Goal: Book appointment/travel/reservation

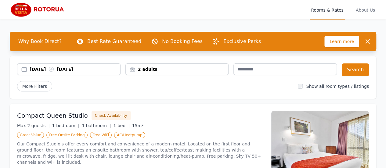
click at [154, 70] on div "2 adults" at bounding box center [177, 69] width 103 height 6
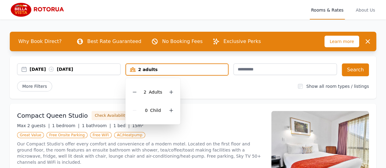
click at [135, 93] on icon at bounding box center [134, 92] width 5 height 5
click at [169, 111] on icon at bounding box center [169, 110] width 5 height 5
click at [240, 97] on div "[DATE] [DATE] 1 adult, 1 child [DEMOGRAPHIC_DATA] Adult 1 Child Search More Fil…" at bounding box center [193, 77] width 366 height 43
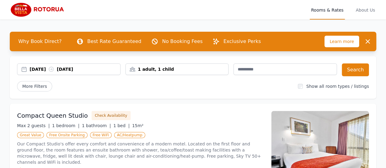
click at [39, 86] on span "More Filters" at bounding box center [34, 86] width 35 height 10
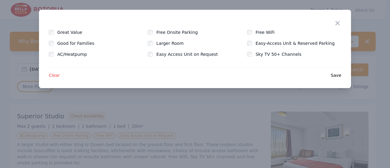
click at [338, 76] on span "Save" at bounding box center [336, 75] width 10 height 6
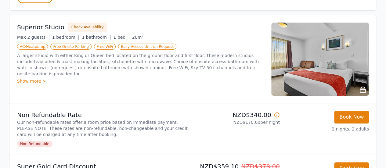
scroll to position [89, 0]
click at [32, 78] on div "Show more >" at bounding box center [140, 81] width 247 height 6
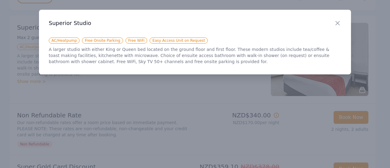
click at [336, 24] on icon "button" at bounding box center [337, 23] width 7 height 7
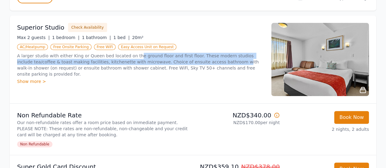
drag, startPoint x: 130, startPoint y: 56, endPoint x: 189, endPoint y: 59, distance: 58.6
click at [189, 59] on p "A larger studio with either King or Queen bed located on the ground floor and f…" at bounding box center [140, 65] width 247 height 24
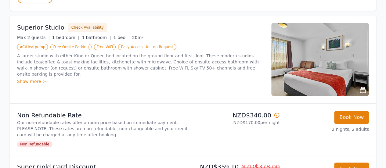
click at [30, 78] on div "Show more >" at bounding box center [140, 81] width 247 height 6
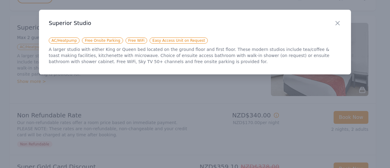
click at [333, 20] on h3 "Superior Studio" at bounding box center [195, 23] width 293 height 7
click at [341, 21] on icon "button" at bounding box center [337, 23] width 7 height 7
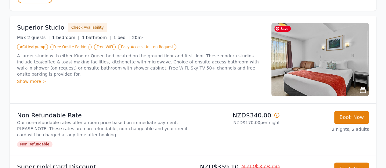
click at [324, 59] on img at bounding box center [320, 59] width 98 height 73
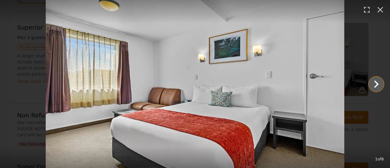
click at [379, 89] on icon "Show slide 2 of 6" at bounding box center [376, 84] width 15 height 15
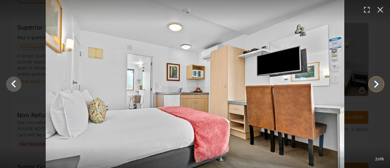
click at [379, 89] on icon "Show slide 3 of 6" at bounding box center [376, 84] width 15 height 15
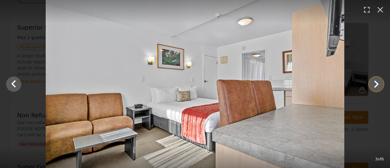
click at [379, 89] on icon "Show slide 4 of 6" at bounding box center [376, 84] width 15 height 15
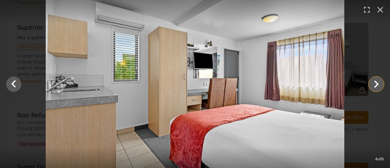
click at [379, 89] on icon "Show slide 5 of 6" at bounding box center [376, 84] width 15 height 15
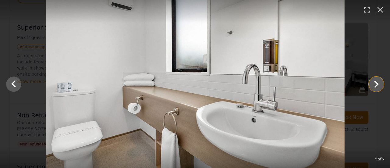
click at [379, 89] on icon "Show slide 6 of 6" at bounding box center [376, 84] width 15 height 15
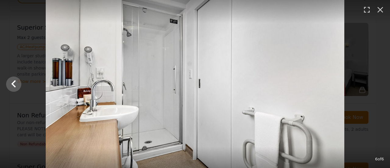
click at [379, 89] on div at bounding box center [195, 84] width 390 height 168
